Goal: Browse casually

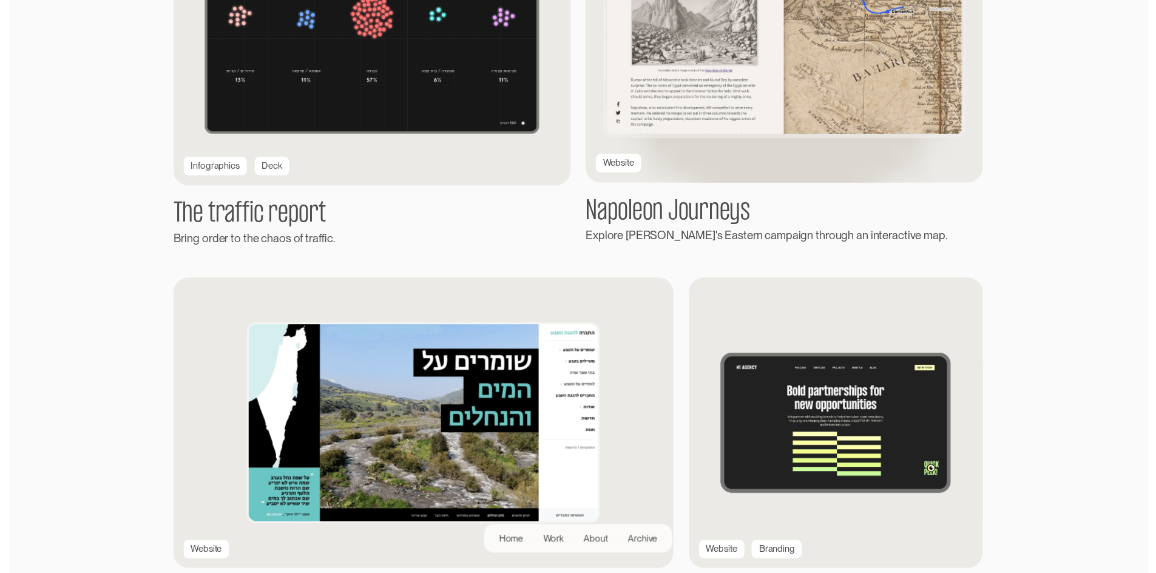
scroll to position [1993, 0]
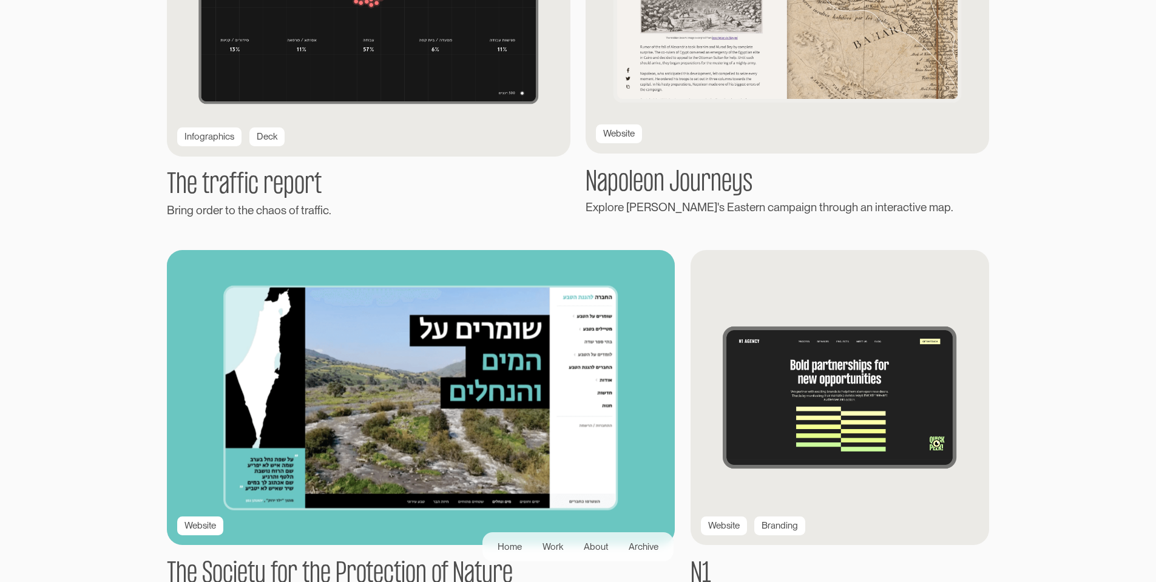
click at [437, 385] on img at bounding box center [420, 397] width 559 height 325
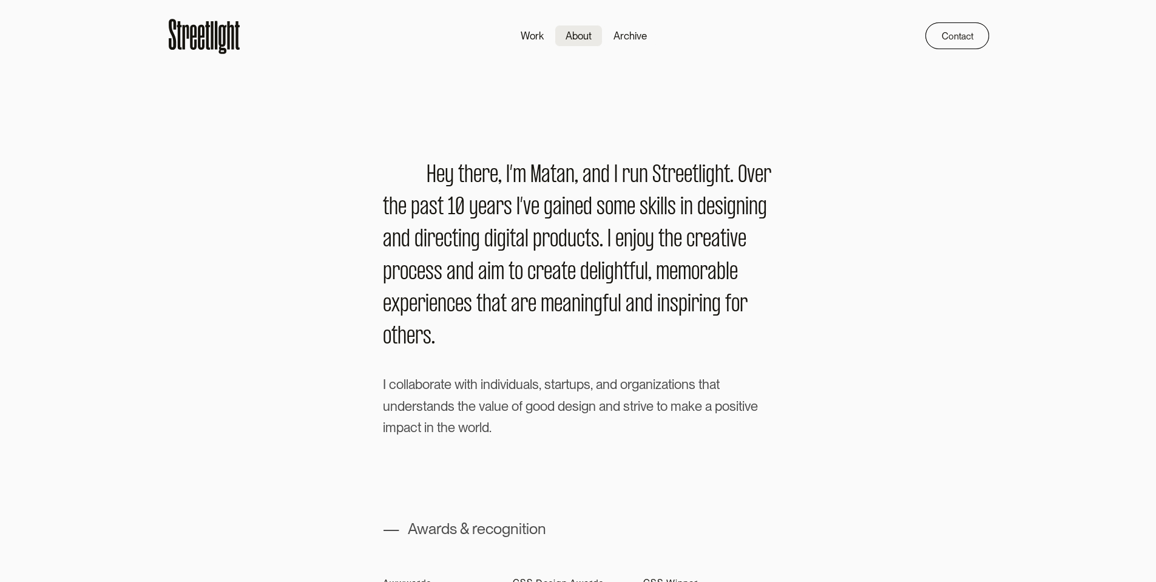
click at [187, 37] on icon at bounding box center [204, 35] width 75 height 41
